Goal: Information Seeking & Learning: Learn about a topic

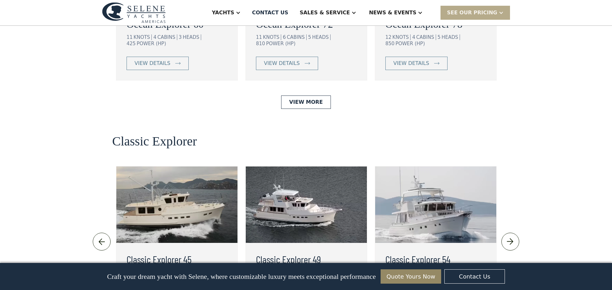
scroll to position [1293, 0]
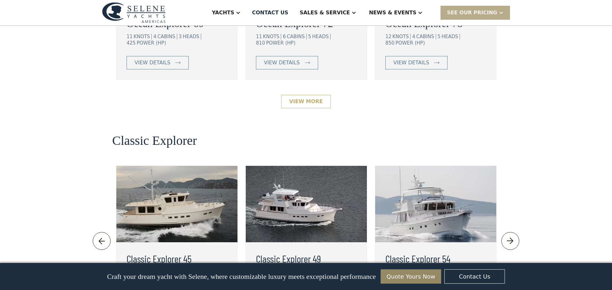
click at [304, 95] on link "View More" at bounding box center [305, 101] width 49 height 13
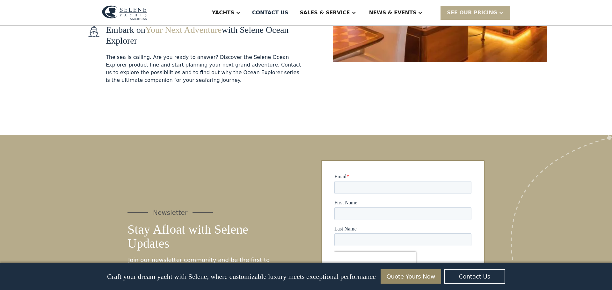
scroll to position [1089, 0]
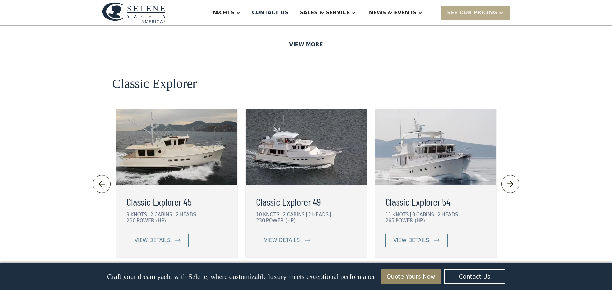
scroll to position [1351, 0]
click at [312, 272] on link "View More" at bounding box center [305, 278] width 49 height 13
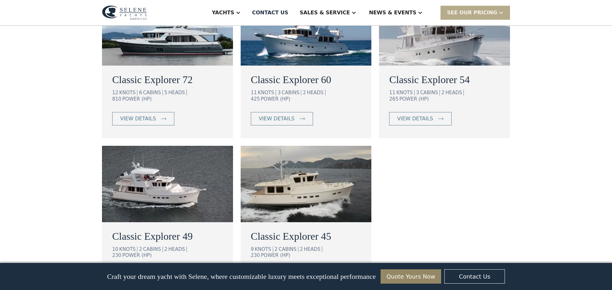
scroll to position [435, 0]
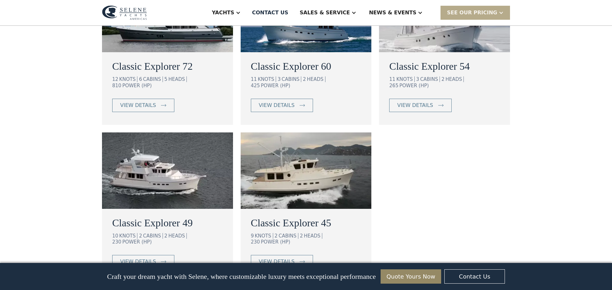
click at [293, 218] on h2 "Classic Explorer 45" at bounding box center [306, 222] width 111 height 15
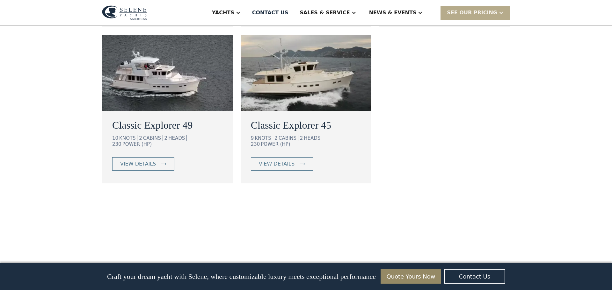
scroll to position [538, 0]
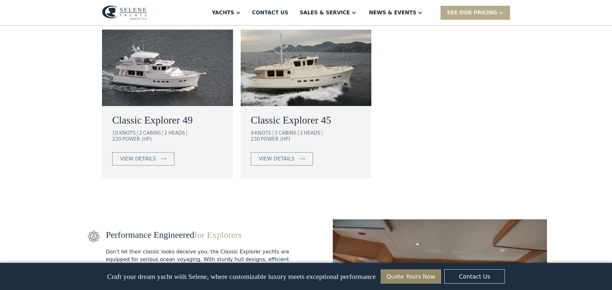
click at [168, 82] on img at bounding box center [167, 68] width 131 height 76
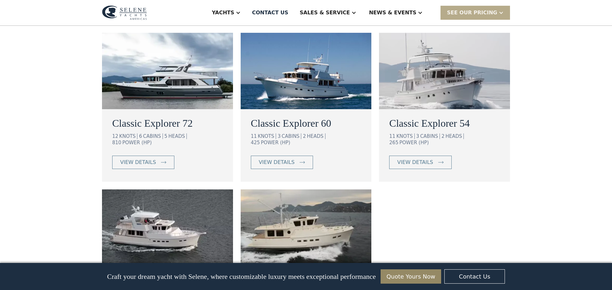
scroll to position [356, 0]
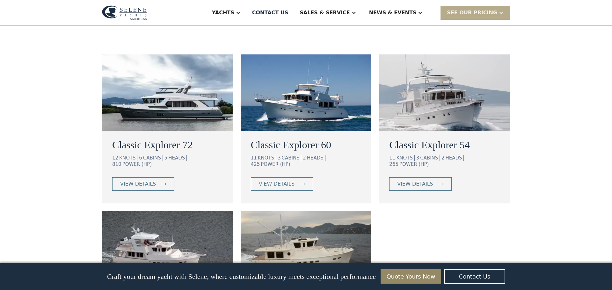
click at [420, 117] on img at bounding box center [444, 92] width 131 height 76
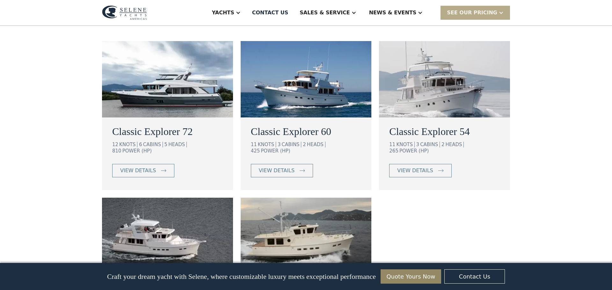
scroll to position [374, 0]
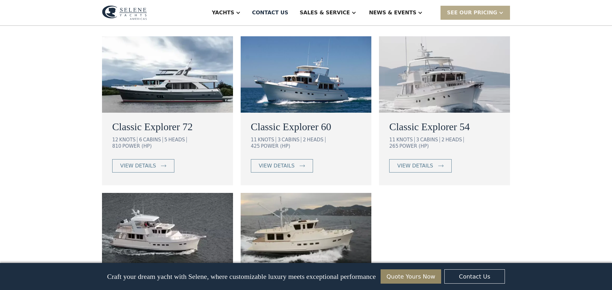
click at [319, 97] on img at bounding box center [305, 74] width 131 height 76
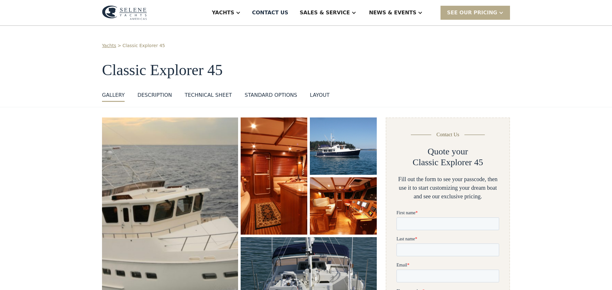
scroll to position [48, 0]
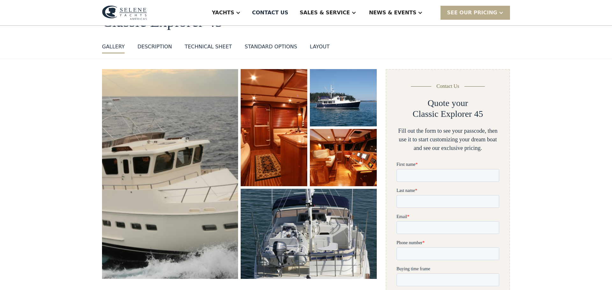
click at [175, 211] on img "open lightbox" at bounding box center [170, 174] width 144 height 223
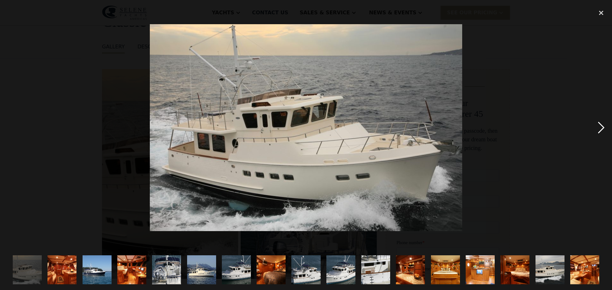
click at [600, 126] on div "next image" at bounding box center [601, 128] width 22 height 244
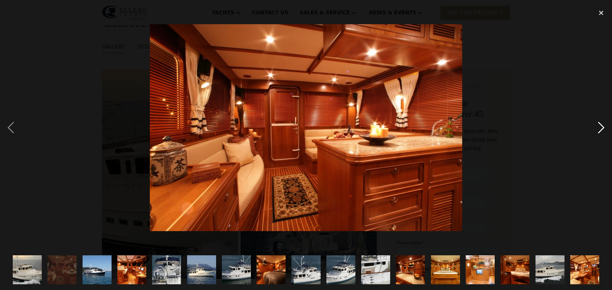
click at [600, 126] on div "next image" at bounding box center [601, 128] width 22 height 244
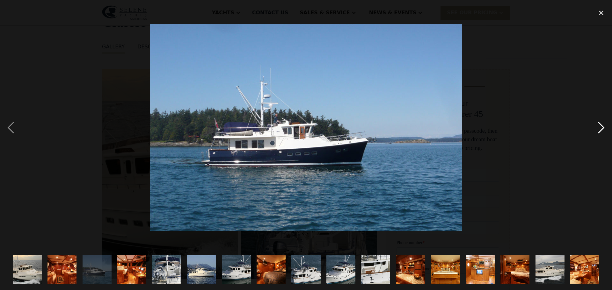
click at [600, 126] on div "next image" at bounding box center [601, 128] width 22 height 244
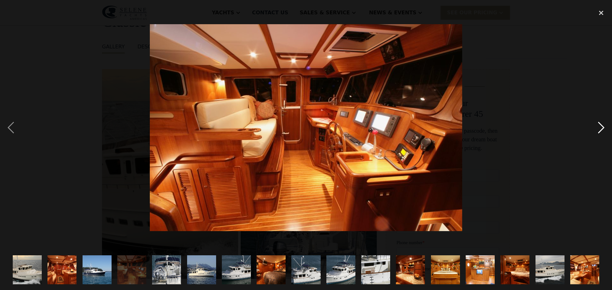
click at [601, 127] on div "next image" at bounding box center [601, 128] width 22 height 244
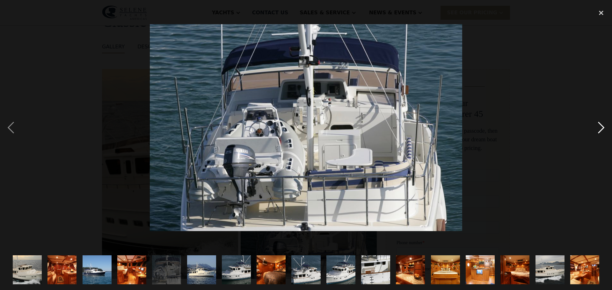
click at [601, 127] on div "next image" at bounding box center [601, 128] width 22 height 244
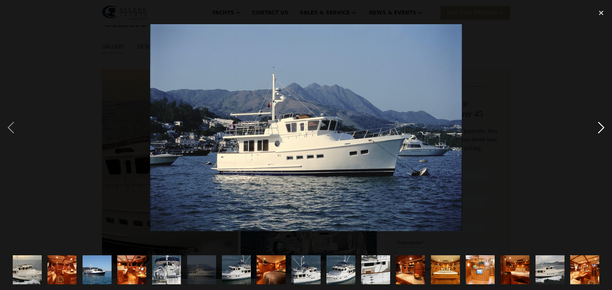
click at [601, 127] on div "next image" at bounding box center [601, 128] width 22 height 244
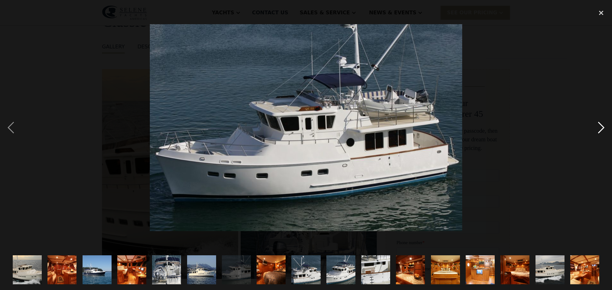
click at [601, 127] on div "next image" at bounding box center [601, 128] width 22 height 244
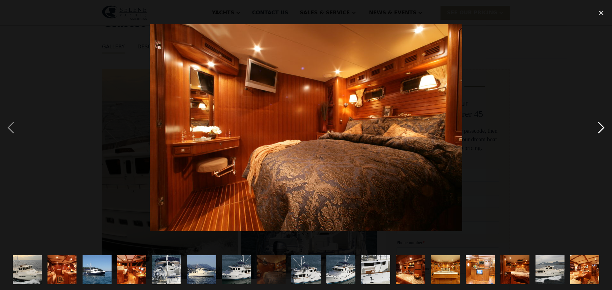
click at [601, 127] on div "next image" at bounding box center [601, 128] width 22 height 244
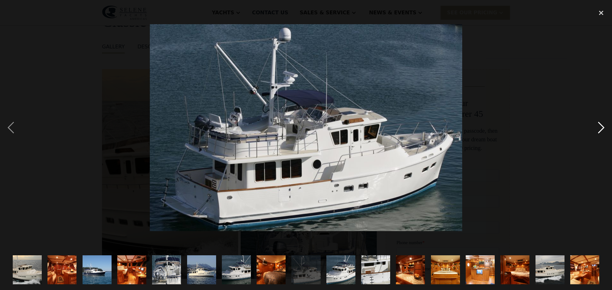
click at [601, 127] on div "next image" at bounding box center [601, 128] width 22 height 244
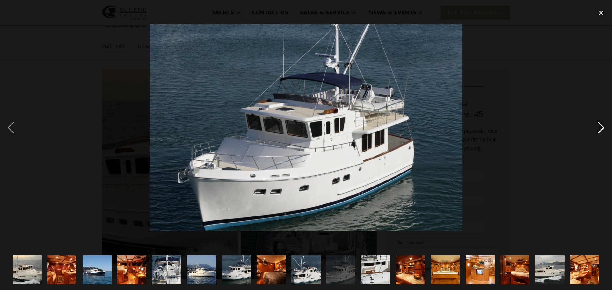
click at [601, 127] on div "next image" at bounding box center [601, 128] width 22 height 244
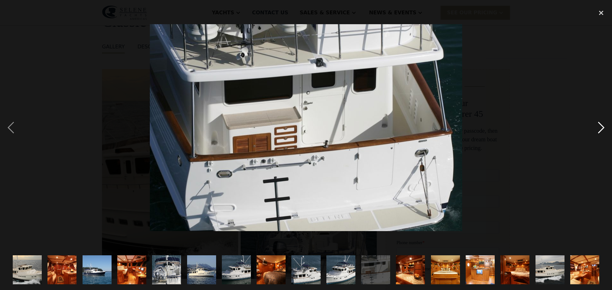
click at [601, 127] on div "next image" at bounding box center [601, 128] width 22 height 244
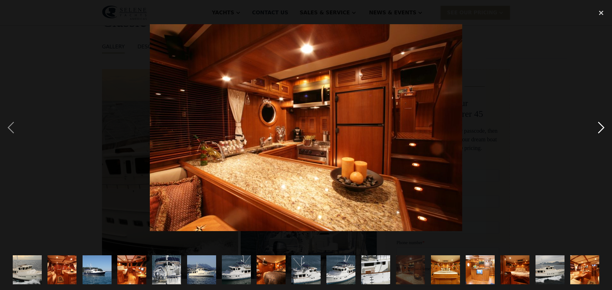
click at [601, 127] on div "next image" at bounding box center [601, 128] width 22 height 244
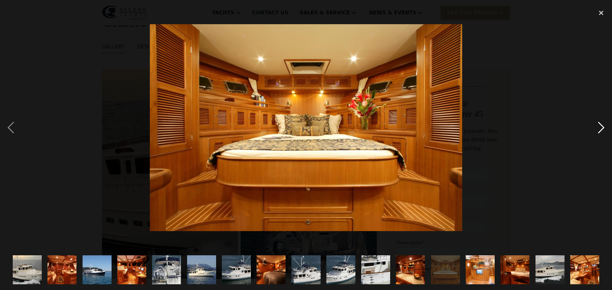
click at [601, 127] on div "next image" at bounding box center [601, 128] width 22 height 244
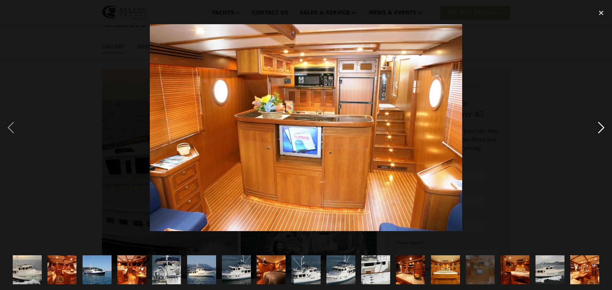
click at [601, 127] on div "next image" at bounding box center [601, 128] width 22 height 244
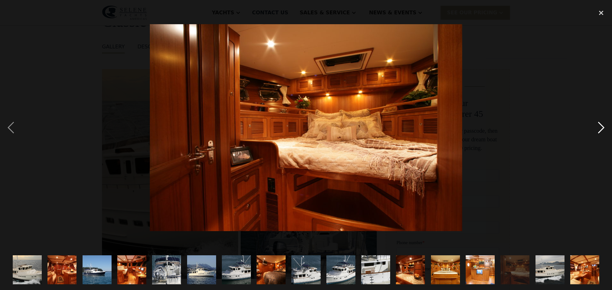
click at [601, 127] on div "next image" at bounding box center [601, 128] width 22 height 244
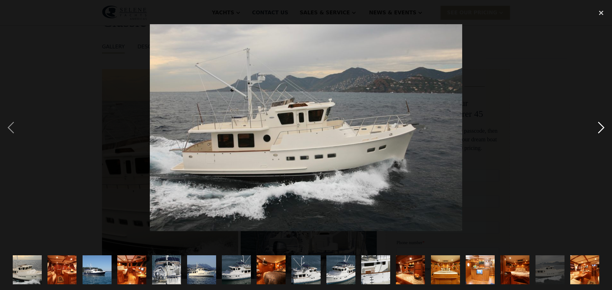
click at [601, 127] on div "next image" at bounding box center [601, 128] width 22 height 244
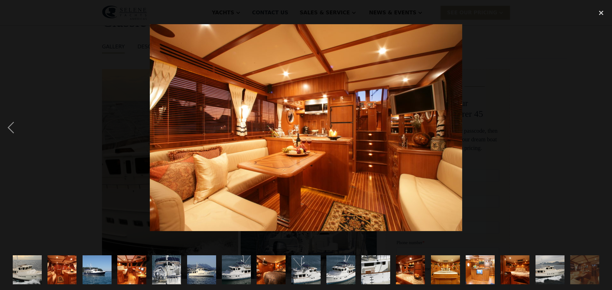
click at [602, 126] on div "next image" at bounding box center [601, 128] width 22 height 244
click at [602, 11] on div "close lightbox" at bounding box center [601, 13] width 22 height 14
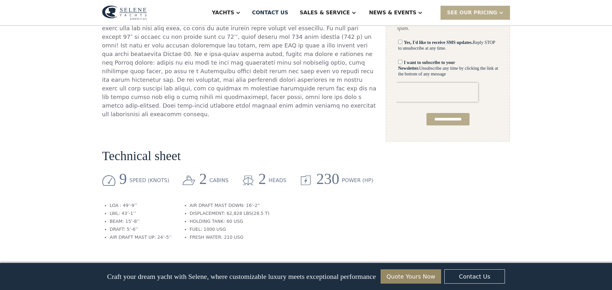
scroll to position [445, 0]
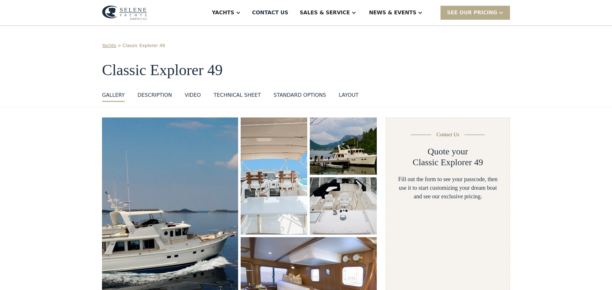
click at [167, 155] on img "open lightbox" at bounding box center [170, 226] width 144 height 231
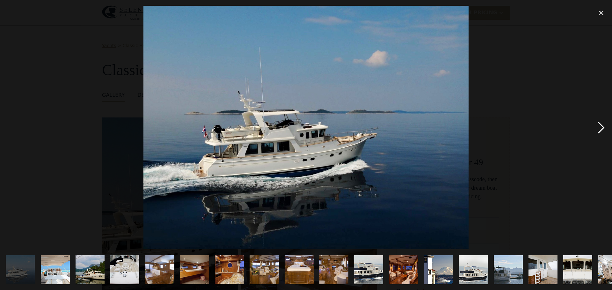
click at [600, 127] on div "next image" at bounding box center [601, 128] width 22 height 244
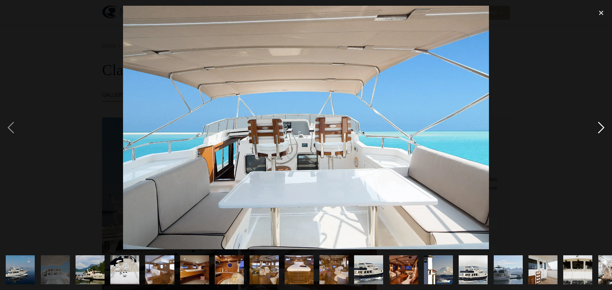
click at [599, 128] on div "next image" at bounding box center [601, 128] width 22 height 244
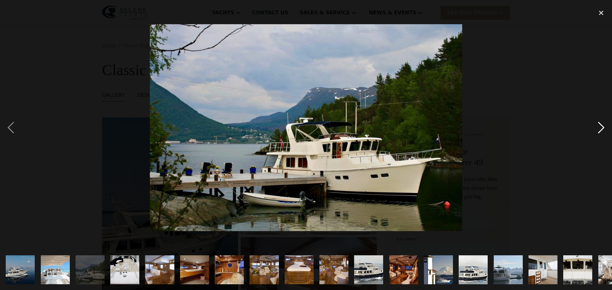
click at [603, 128] on div "next image" at bounding box center [601, 128] width 22 height 244
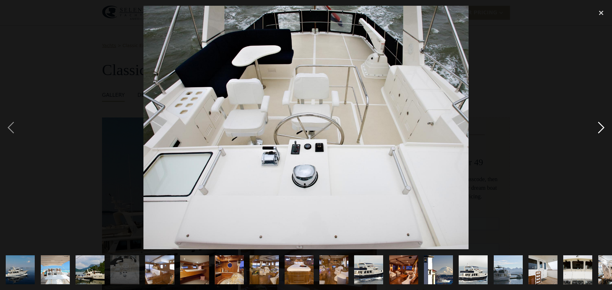
click at [603, 128] on div "next image" at bounding box center [601, 128] width 22 height 244
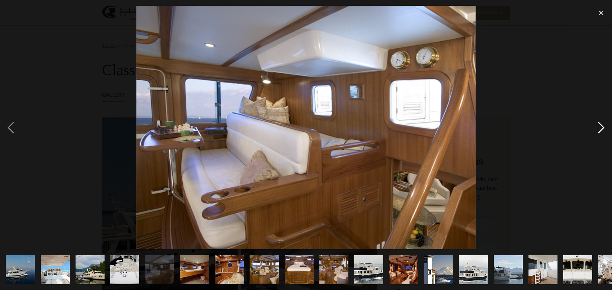
click at [603, 128] on div "next image" at bounding box center [601, 128] width 22 height 244
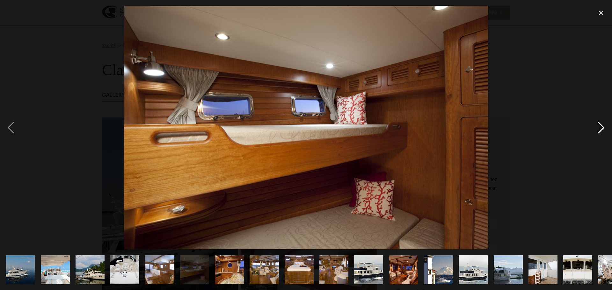
click at [603, 128] on div "next image" at bounding box center [601, 128] width 22 height 244
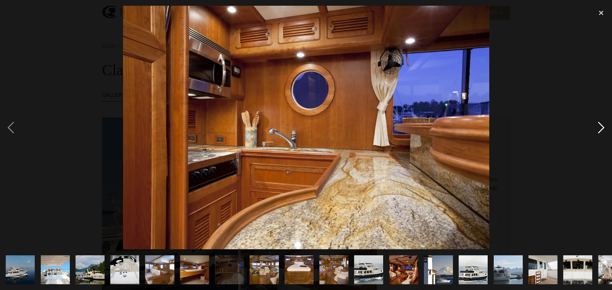
click at [603, 128] on div "next image" at bounding box center [601, 128] width 22 height 244
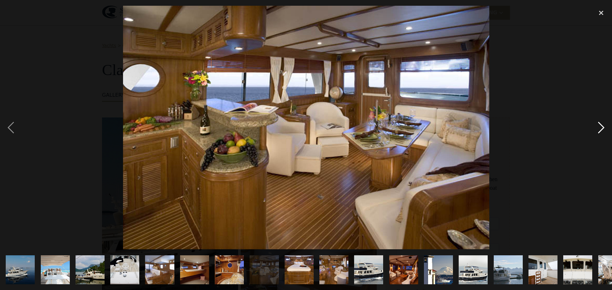
click at [603, 128] on div "next image" at bounding box center [601, 128] width 22 height 244
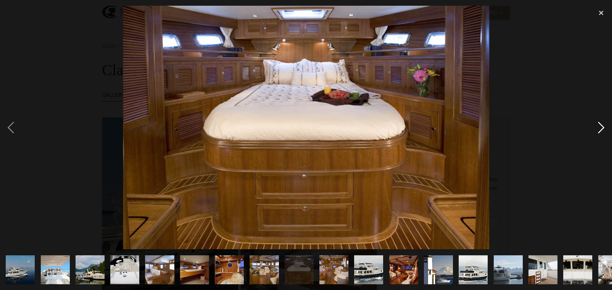
click at [603, 128] on div "next image" at bounding box center [601, 128] width 22 height 244
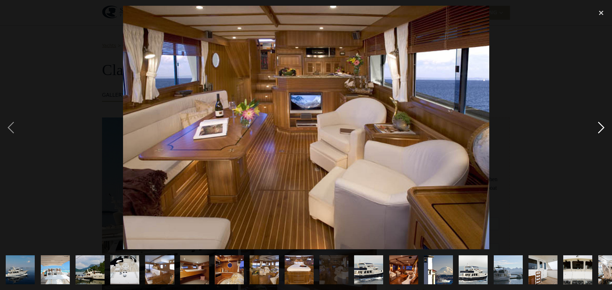
click at [603, 128] on div "next image" at bounding box center [601, 128] width 22 height 244
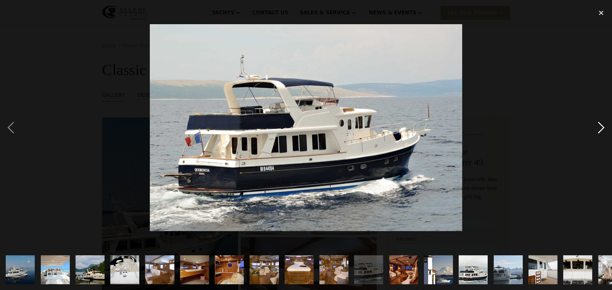
click at [603, 128] on div "next image" at bounding box center [601, 128] width 22 height 244
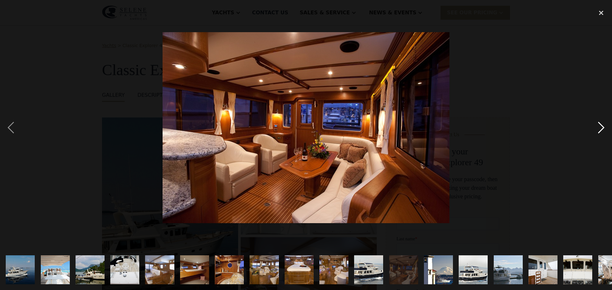
click at [603, 128] on div "next image" at bounding box center [601, 128] width 22 height 244
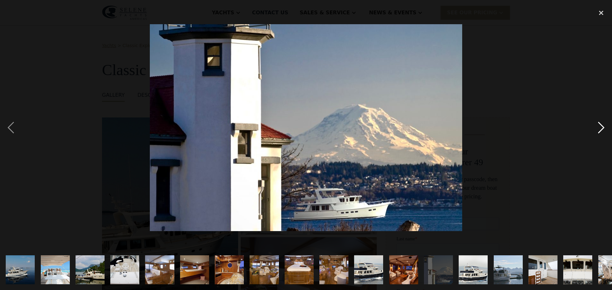
click at [603, 128] on div "next image" at bounding box center [601, 128] width 22 height 244
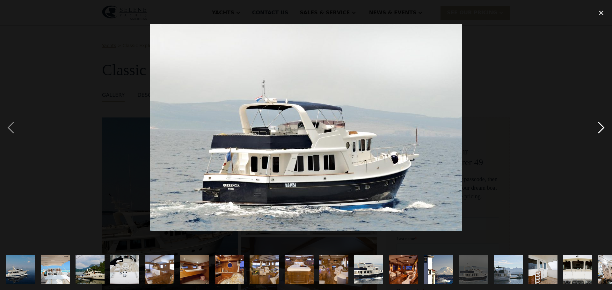
click at [603, 128] on div "next image" at bounding box center [601, 128] width 22 height 244
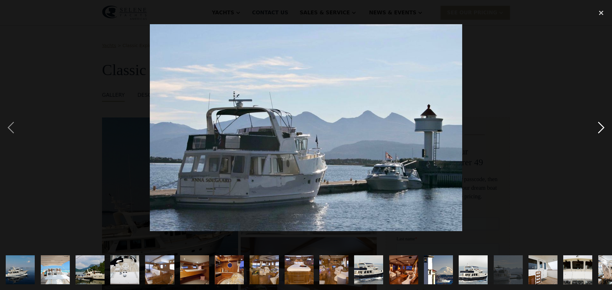
click at [603, 128] on div "next image" at bounding box center [601, 128] width 22 height 244
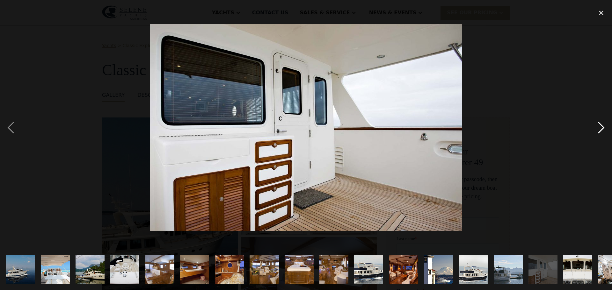
click at [603, 128] on div "next image" at bounding box center [601, 128] width 22 height 244
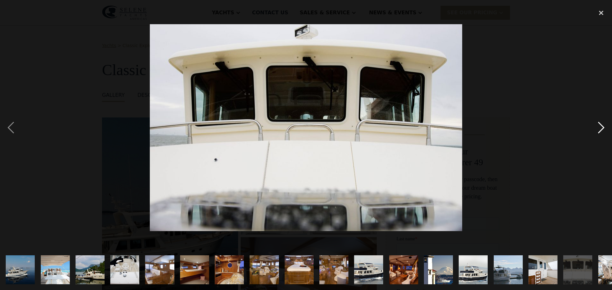
click at [603, 128] on div "next image" at bounding box center [601, 128] width 22 height 244
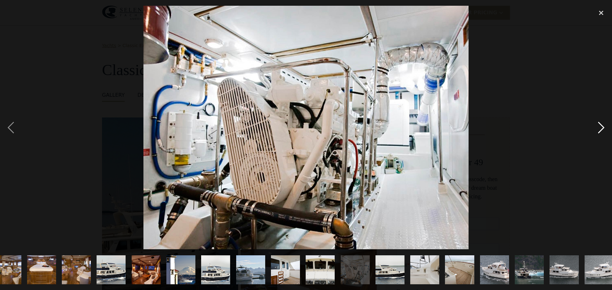
scroll to position [0, 265]
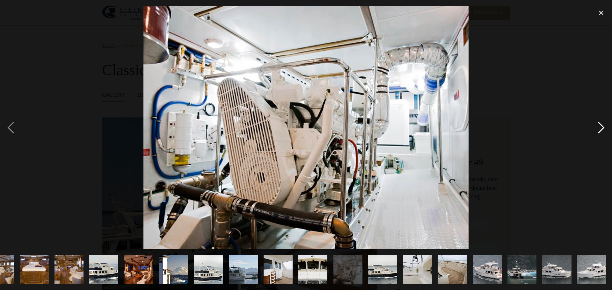
click at [603, 128] on div "next image" at bounding box center [601, 128] width 22 height 244
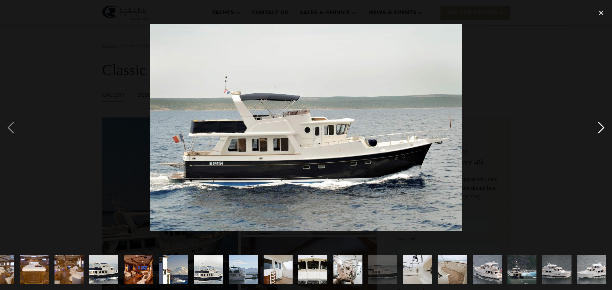
click at [603, 128] on div "next image" at bounding box center [601, 128] width 22 height 244
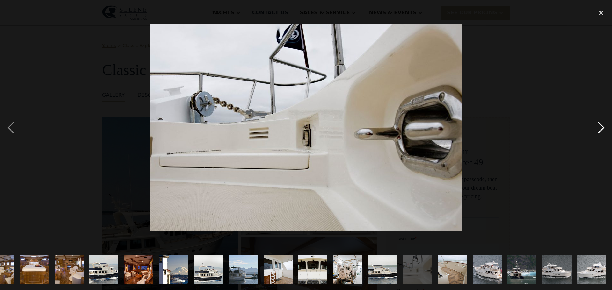
click at [603, 128] on div "next image" at bounding box center [601, 128] width 22 height 244
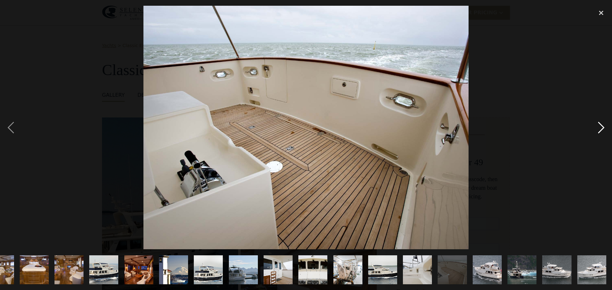
click at [603, 128] on div "next image" at bounding box center [601, 128] width 22 height 244
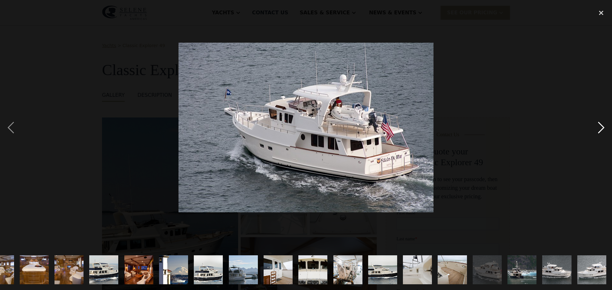
click at [603, 128] on div "next image" at bounding box center [601, 128] width 22 height 244
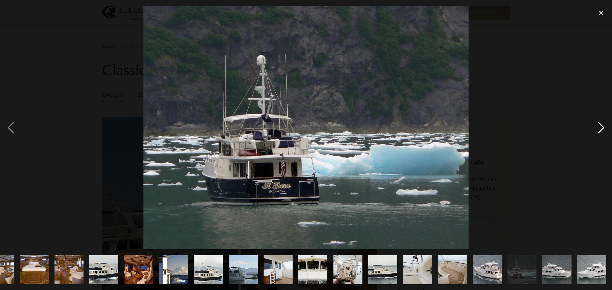
click at [603, 128] on div "next image" at bounding box center [601, 128] width 22 height 244
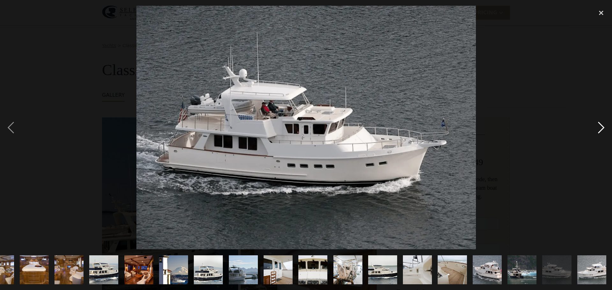
click at [603, 128] on div "next image" at bounding box center [601, 128] width 22 height 244
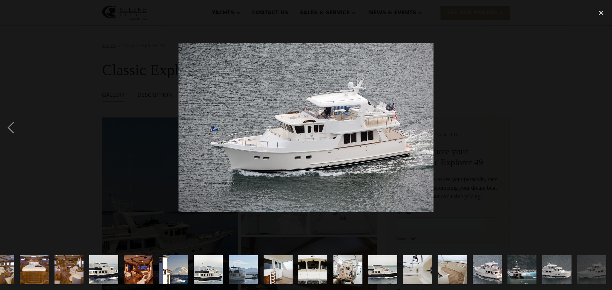
click at [603, 128] on div "next image" at bounding box center [601, 128] width 22 height 244
click at [605, 128] on div "next image" at bounding box center [601, 128] width 22 height 244
click at [599, 13] on div "close lightbox" at bounding box center [601, 13] width 22 height 14
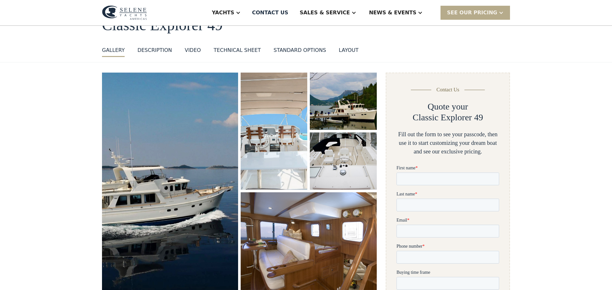
scroll to position [0, 0]
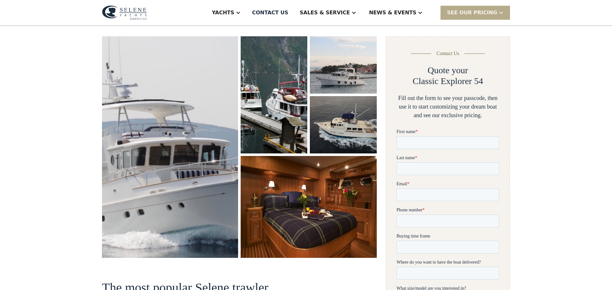
click at [158, 114] on img "open lightbox" at bounding box center [170, 147] width 144 height 235
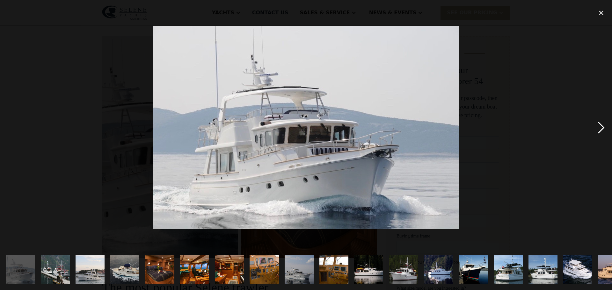
click at [602, 128] on div "next image" at bounding box center [601, 128] width 22 height 244
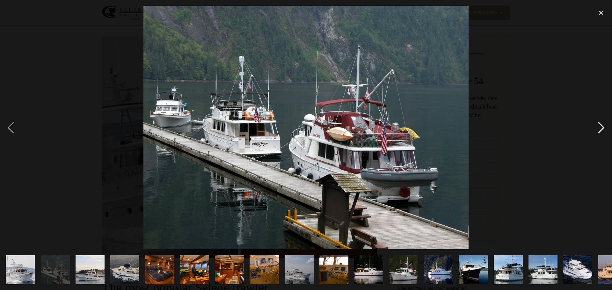
click at [602, 128] on div "next image" at bounding box center [601, 128] width 22 height 244
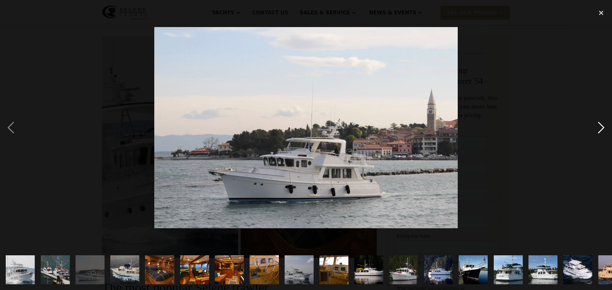
click at [602, 128] on div "next image" at bounding box center [601, 128] width 22 height 244
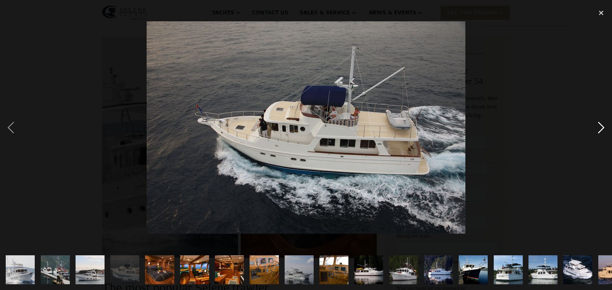
click at [602, 128] on div "next image" at bounding box center [601, 128] width 22 height 244
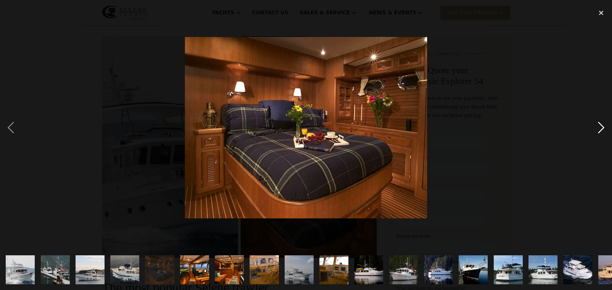
click at [602, 128] on div "next image" at bounding box center [601, 128] width 22 height 244
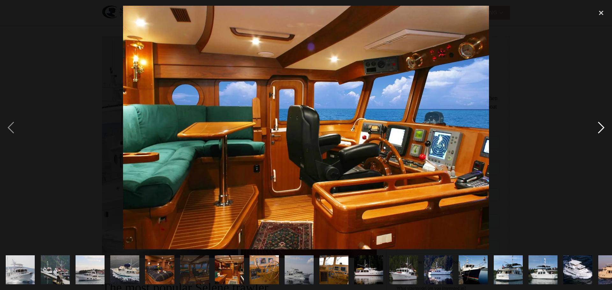
click at [603, 128] on div "next image" at bounding box center [601, 128] width 22 height 244
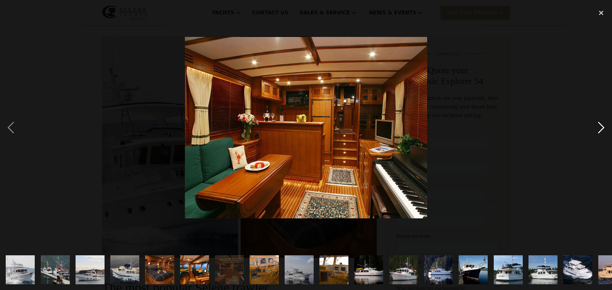
click at [603, 128] on div "next image" at bounding box center [601, 128] width 22 height 244
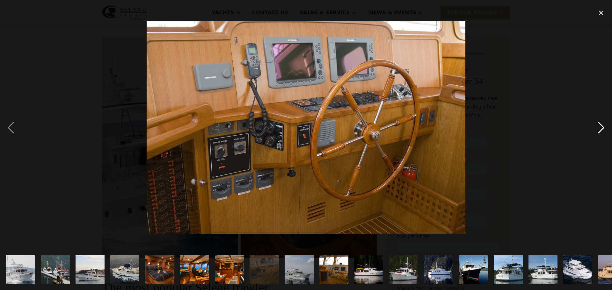
click at [603, 128] on div "next image" at bounding box center [601, 128] width 22 height 244
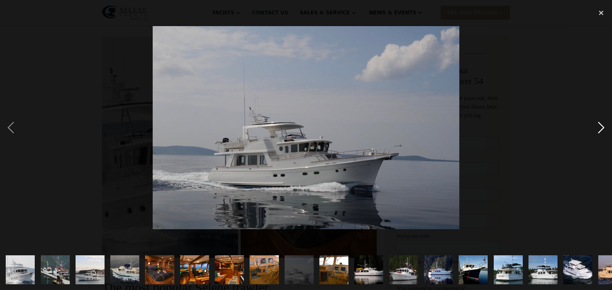
click at [603, 128] on div "next image" at bounding box center [601, 128] width 22 height 244
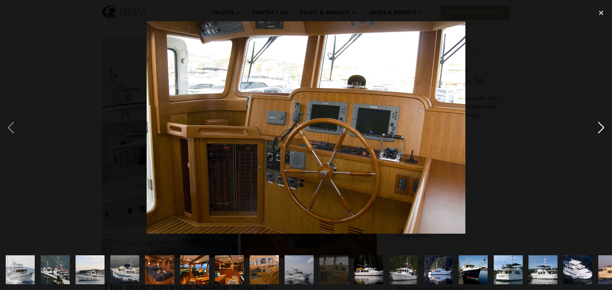
click at [603, 128] on div "next image" at bounding box center [601, 128] width 22 height 244
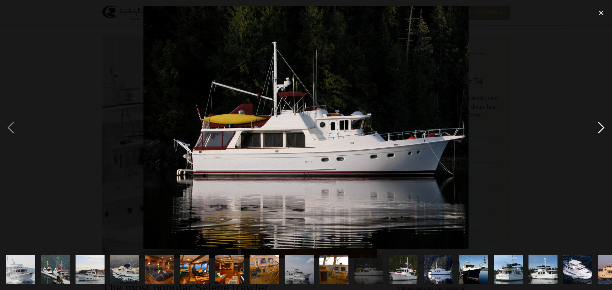
click at [603, 127] on div "next image" at bounding box center [601, 128] width 22 height 244
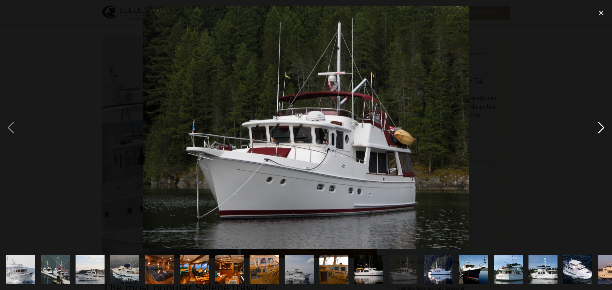
click at [603, 127] on div "next image" at bounding box center [601, 128] width 22 height 244
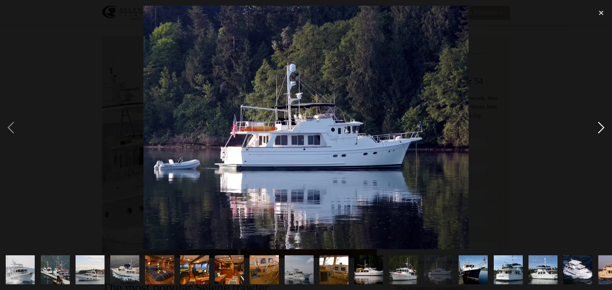
click at [603, 125] on div "next image" at bounding box center [601, 128] width 22 height 244
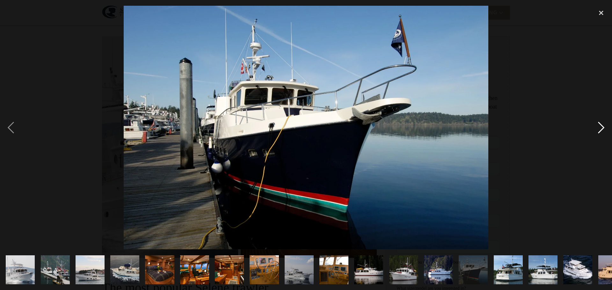
click at [603, 125] on div "next image" at bounding box center [601, 128] width 22 height 244
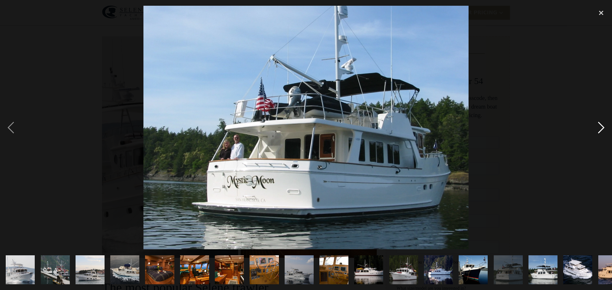
click at [603, 125] on div "next image" at bounding box center [601, 128] width 22 height 244
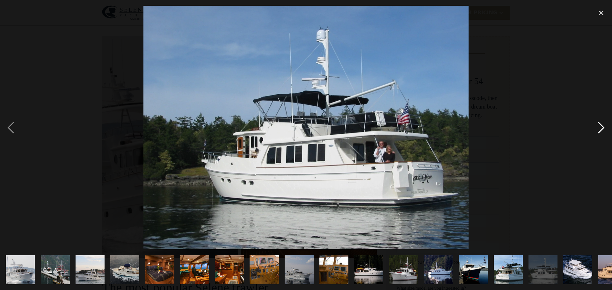
click at [601, 126] on div "next image" at bounding box center [601, 128] width 22 height 244
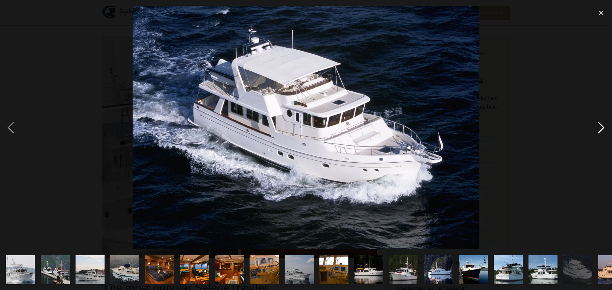
click at [602, 125] on div "next image" at bounding box center [601, 128] width 22 height 244
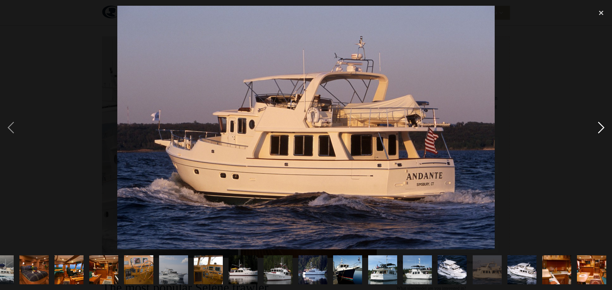
scroll to position [0, 125]
click at [602, 125] on div "next image" at bounding box center [601, 128] width 22 height 244
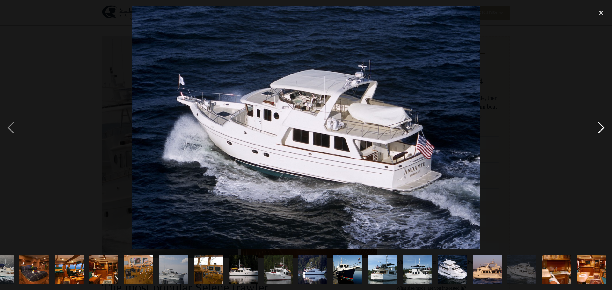
click at [602, 125] on div "next image" at bounding box center [601, 128] width 22 height 244
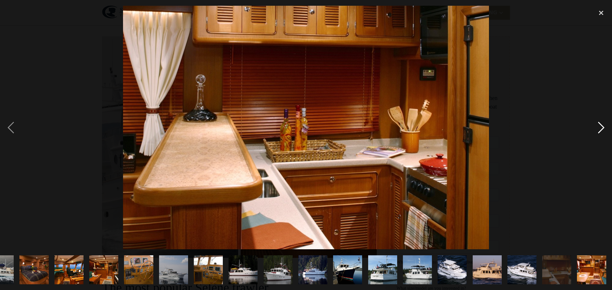
click at [602, 125] on div "next image" at bounding box center [601, 128] width 22 height 244
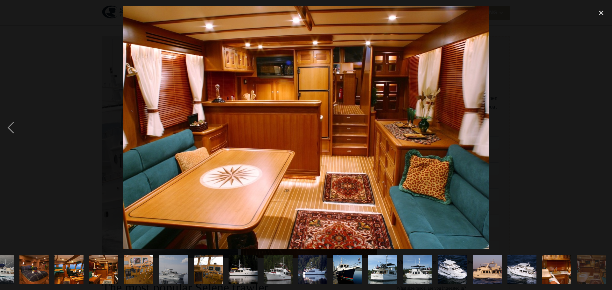
click at [602, 125] on div "next image" at bounding box center [601, 128] width 22 height 244
click at [600, 11] on div "close lightbox" at bounding box center [601, 13] width 22 height 14
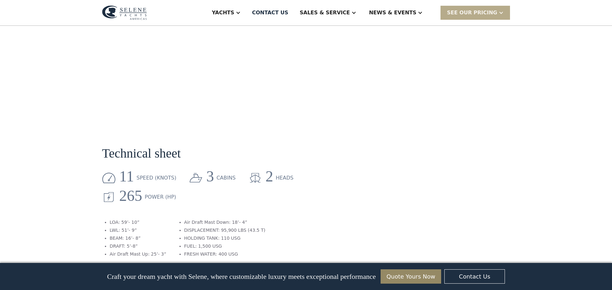
scroll to position [696, 0]
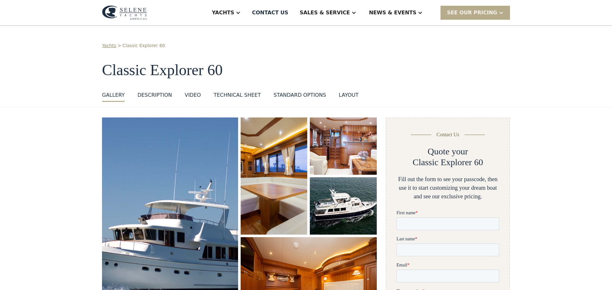
click at [212, 179] on img "open lightbox" at bounding box center [170, 222] width 144 height 223
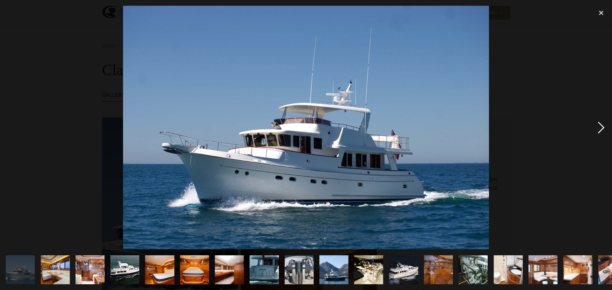
click at [601, 127] on div "next image" at bounding box center [601, 128] width 22 height 244
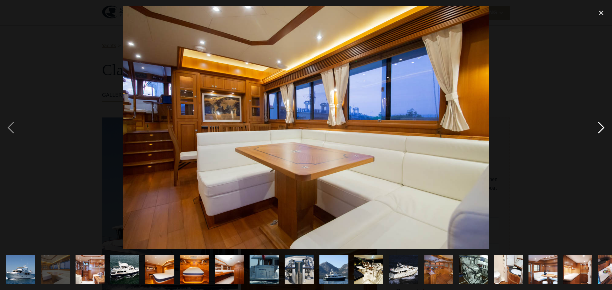
click at [601, 127] on div "next image" at bounding box center [601, 128] width 22 height 244
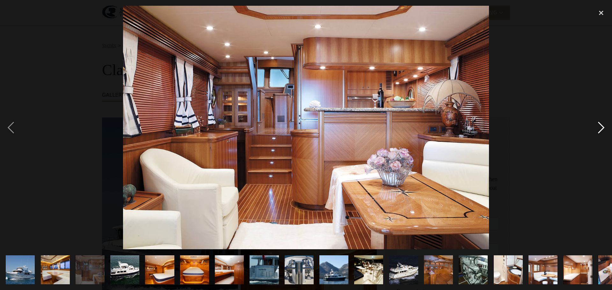
click at [601, 127] on div "next image" at bounding box center [601, 128] width 22 height 244
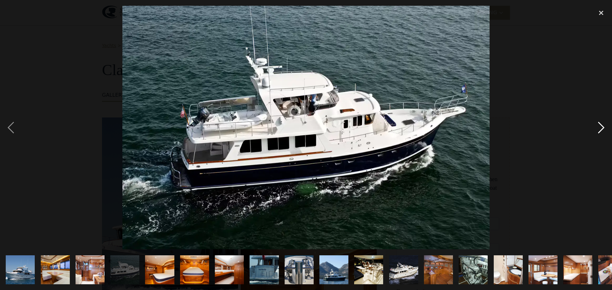
click at [602, 127] on div "next image" at bounding box center [601, 128] width 22 height 244
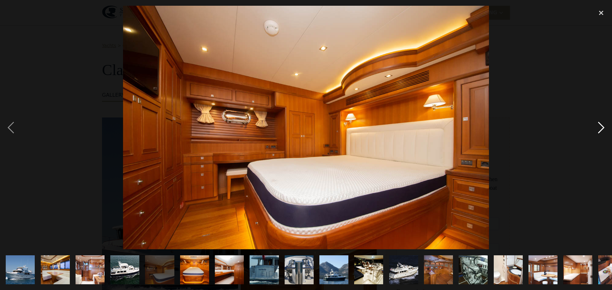
click at [602, 127] on div "next image" at bounding box center [601, 128] width 22 height 244
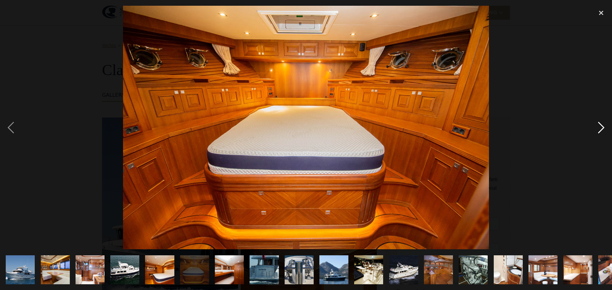
click at [602, 127] on div "next image" at bounding box center [601, 128] width 22 height 244
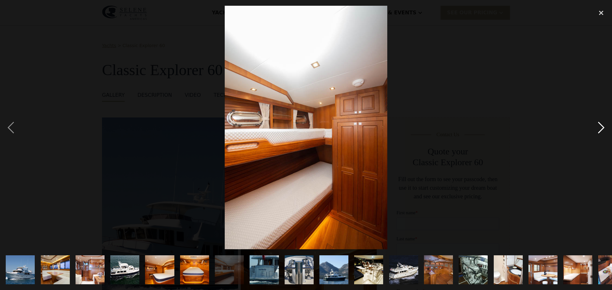
click at [602, 127] on div "next image" at bounding box center [601, 128] width 22 height 244
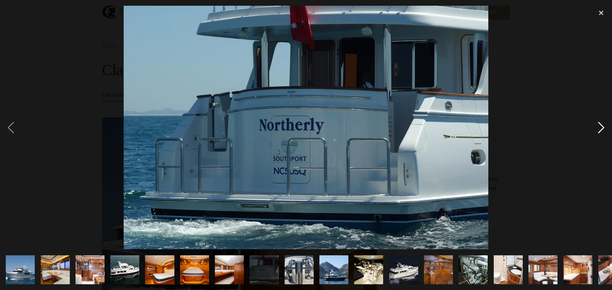
click at [602, 127] on div "next image" at bounding box center [601, 128] width 22 height 244
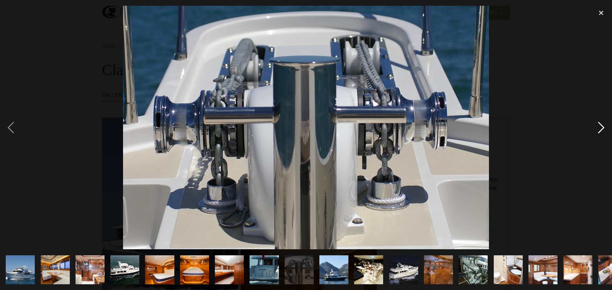
click at [602, 127] on div "next image" at bounding box center [601, 128] width 22 height 244
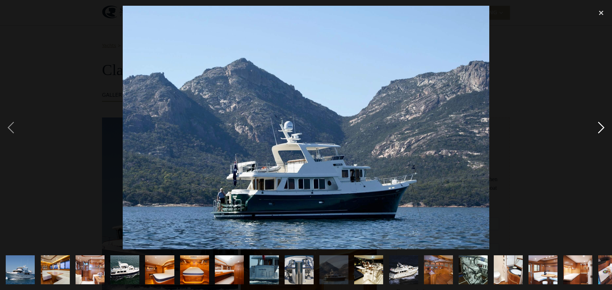
click at [602, 127] on div "next image" at bounding box center [601, 128] width 22 height 244
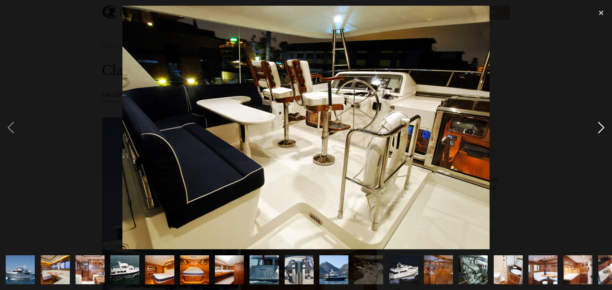
click at [602, 127] on div "next image" at bounding box center [601, 128] width 22 height 244
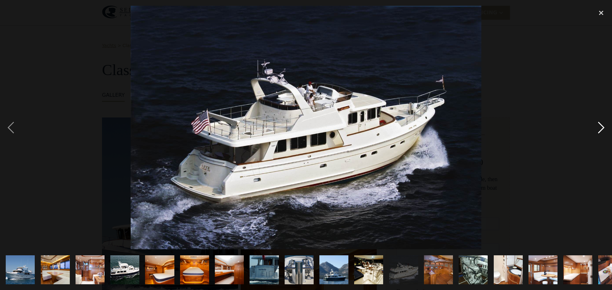
click at [602, 127] on div "next image" at bounding box center [601, 128] width 22 height 244
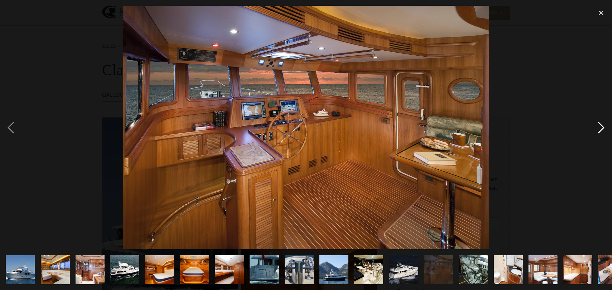
click at [602, 127] on div "next image" at bounding box center [601, 128] width 22 height 244
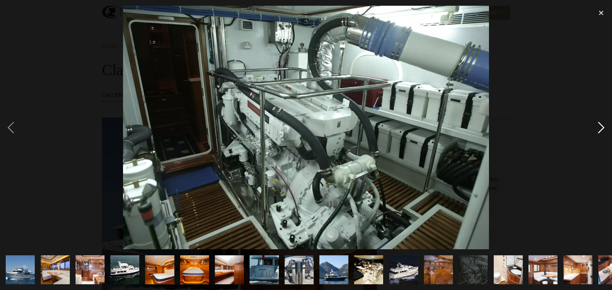
click at [602, 127] on div "next image" at bounding box center [601, 128] width 22 height 244
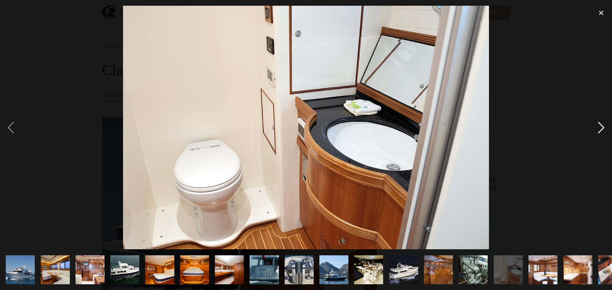
click at [602, 127] on div "next image" at bounding box center [601, 128] width 22 height 244
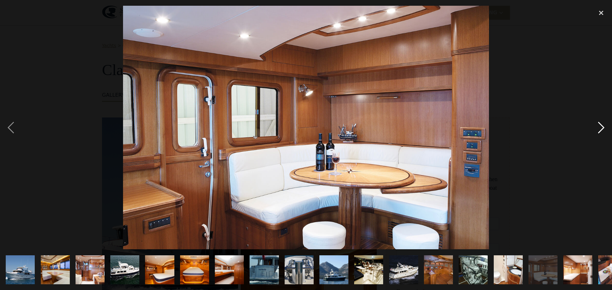
click at [602, 127] on div "next image" at bounding box center [601, 128] width 22 height 244
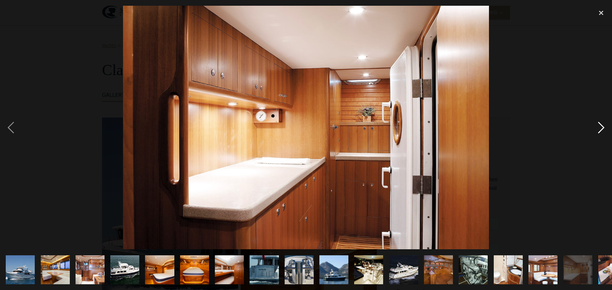
click at [602, 127] on div "next image" at bounding box center [601, 128] width 22 height 244
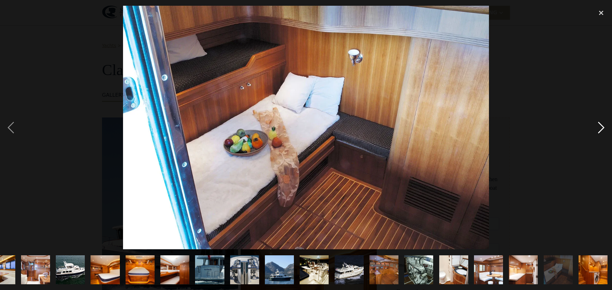
scroll to position [0, 56]
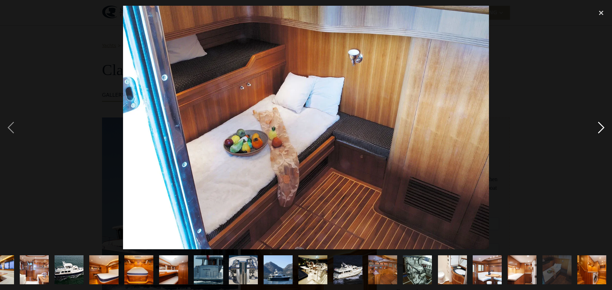
click at [602, 127] on div "next image" at bounding box center [601, 128] width 22 height 244
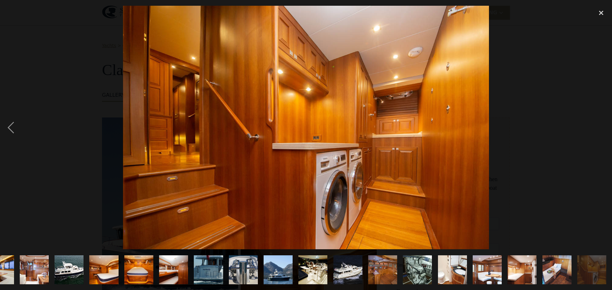
click at [602, 127] on div "next image" at bounding box center [601, 128] width 22 height 244
click at [597, 11] on div "close lightbox" at bounding box center [601, 13] width 22 height 14
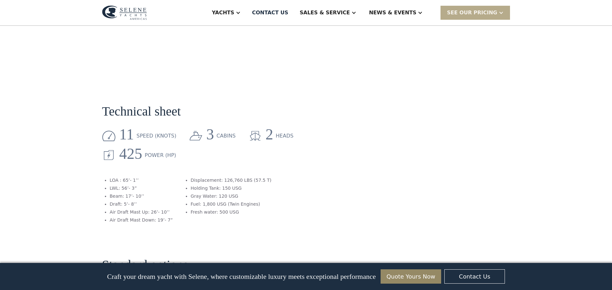
scroll to position [769, 0]
